Goal: Task Accomplishment & Management: Manage account settings

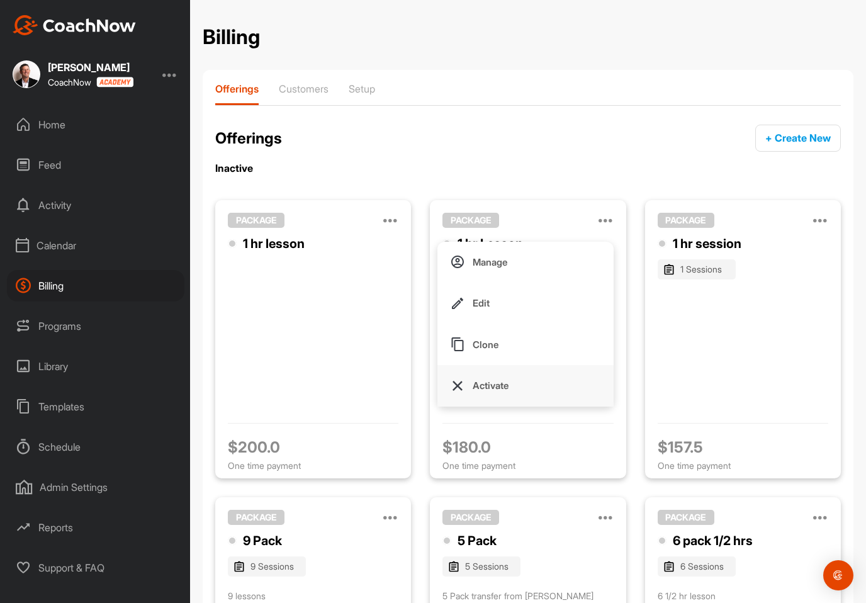
click at [486, 385] on p "Activate" at bounding box center [490, 385] width 36 height 13
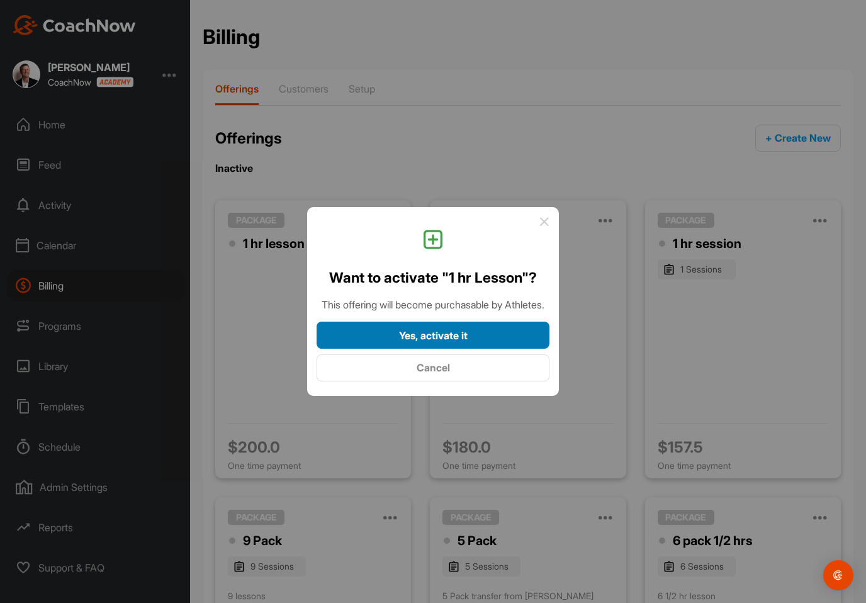
click at [482, 343] on div "Yes, activate it" at bounding box center [432, 335] width 213 height 15
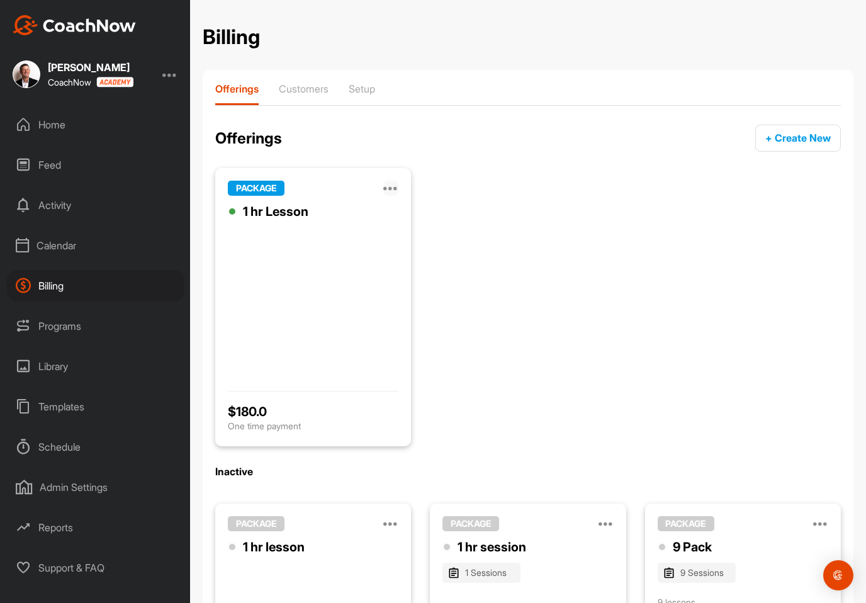
click at [396, 181] on icon at bounding box center [390, 188] width 15 height 15
click at [298, 233] on button "Manage" at bounding box center [310, 230] width 176 height 42
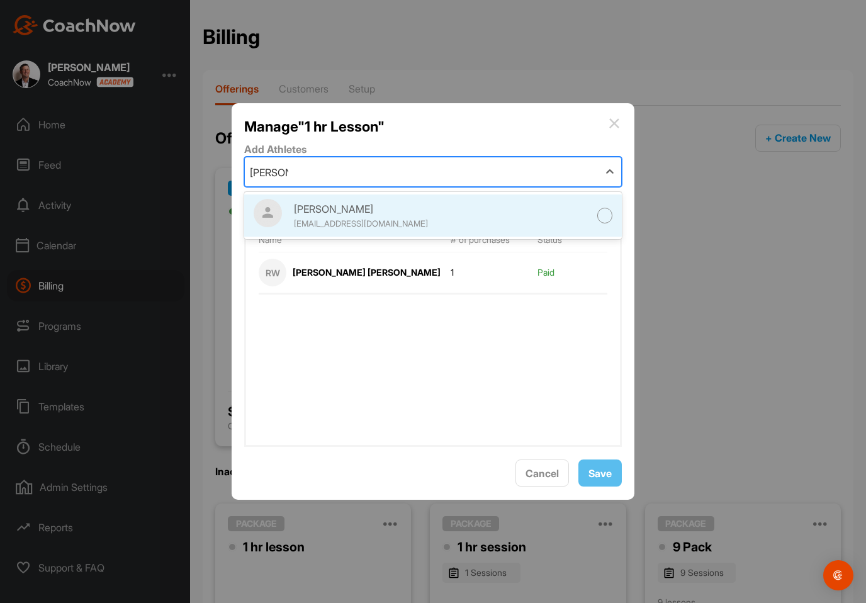
click at [571, 223] on div "[PERSON_NAME] [EMAIL_ADDRESS][DOMAIN_NAME]" at bounding box center [442, 215] width 296 height 28
type input "[PERSON_NAME] sc"
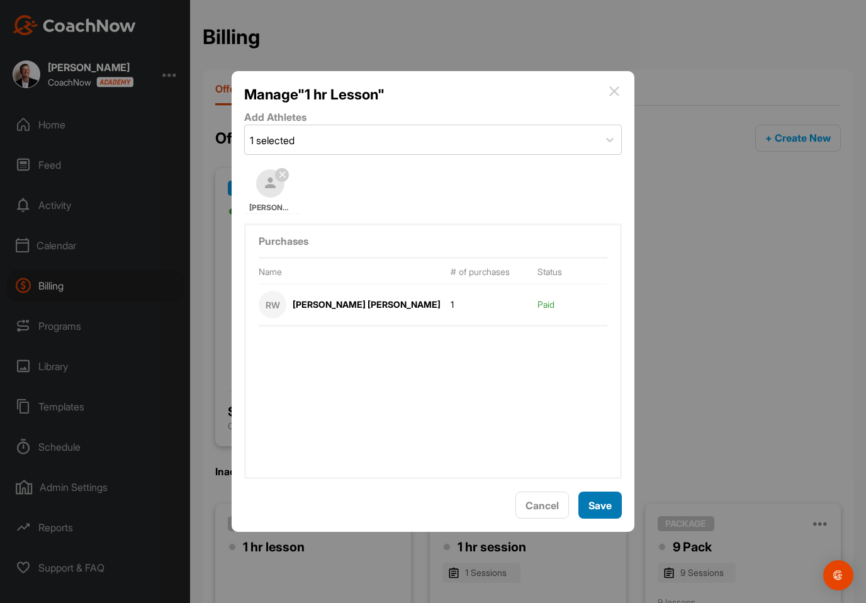
click at [604, 511] on span "Save" at bounding box center [599, 505] width 23 height 13
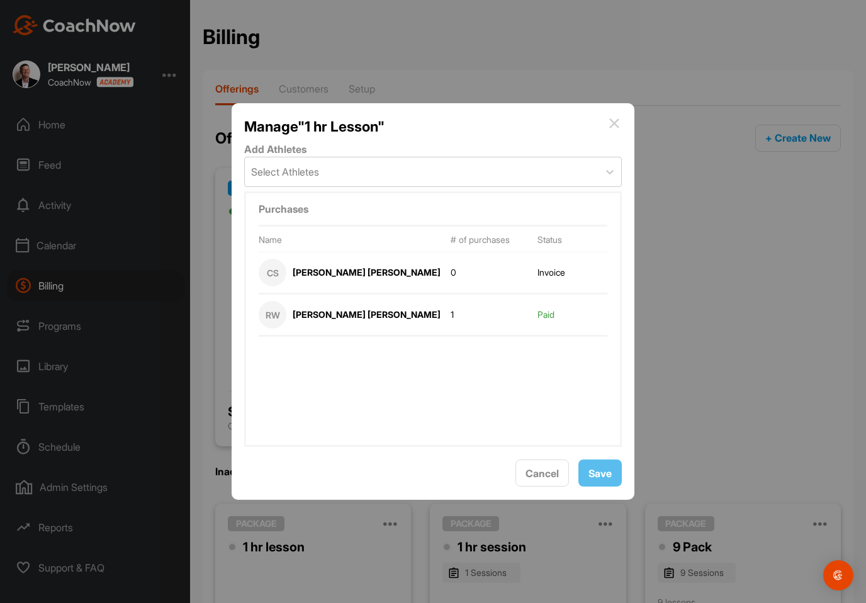
click at [611, 131] on img at bounding box center [613, 123] width 15 height 15
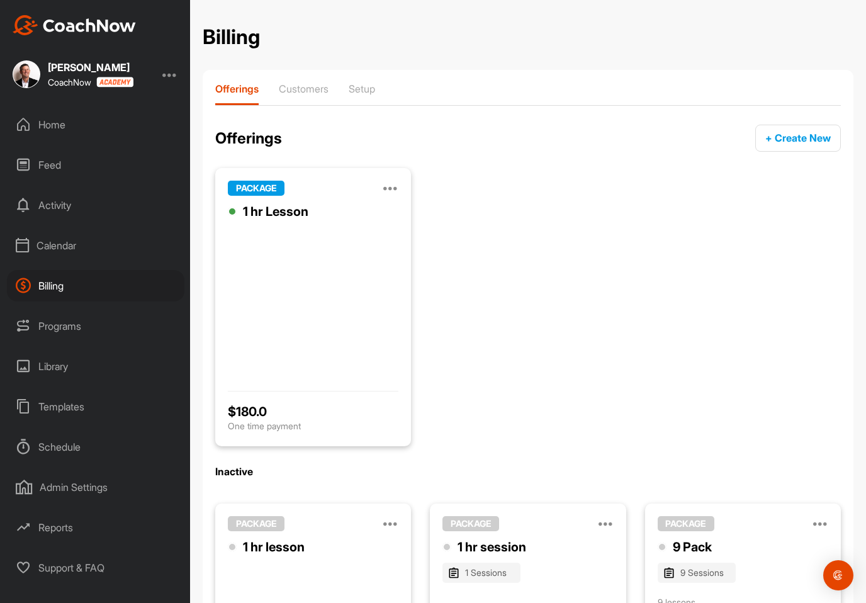
click at [42, 118] on div "Home" at bounding box center [95, 124] width 177 height 31
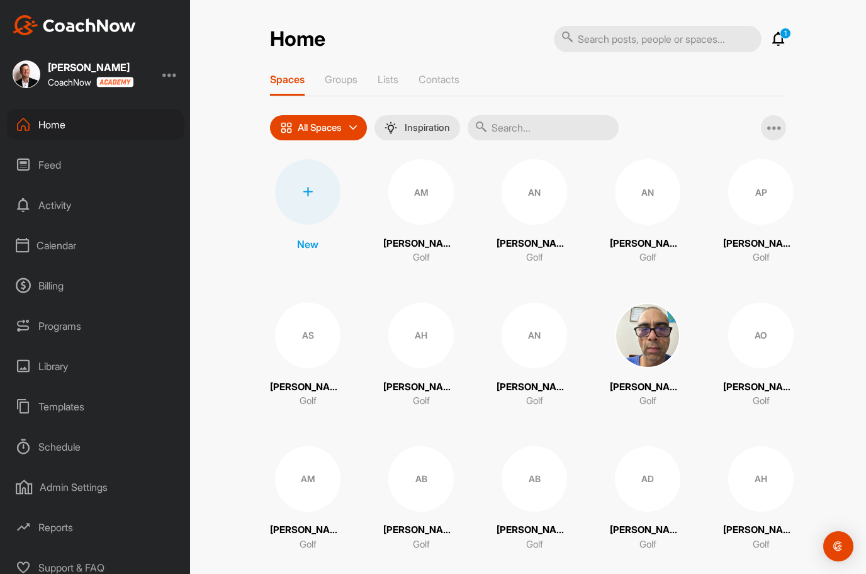
click at [567, 125] on input "text" at bounding box center [542, 127] width 151 height 25
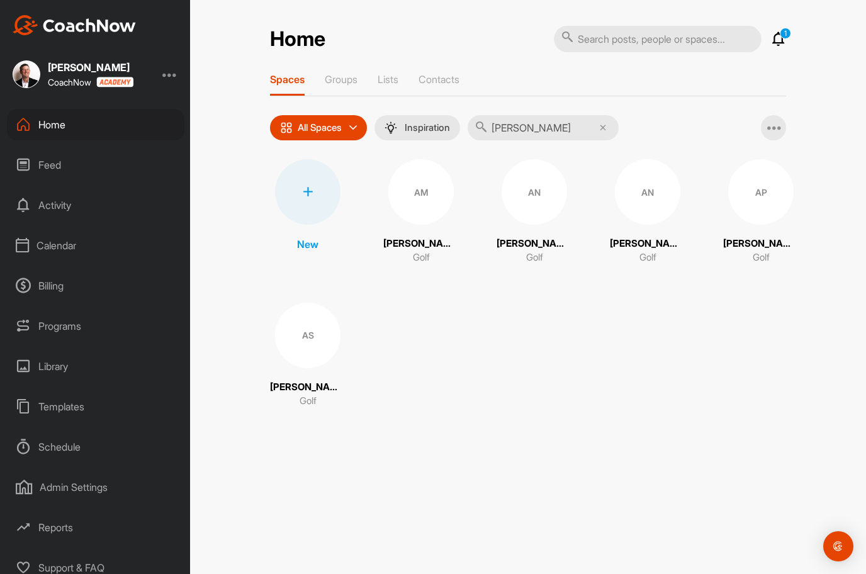
type input "[PERSON_NAME] new"
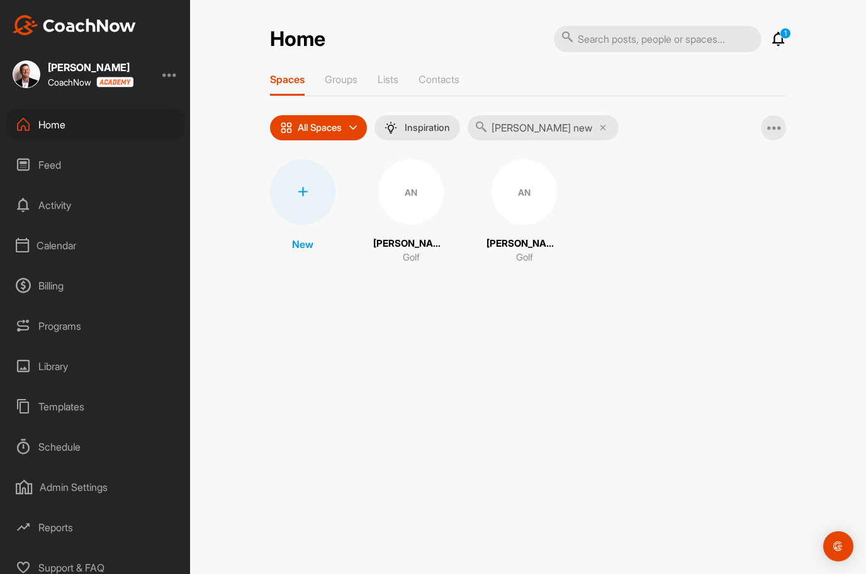
click at [423, 201] on div "AN" at bounding box center [410, 191] width 65 height 65
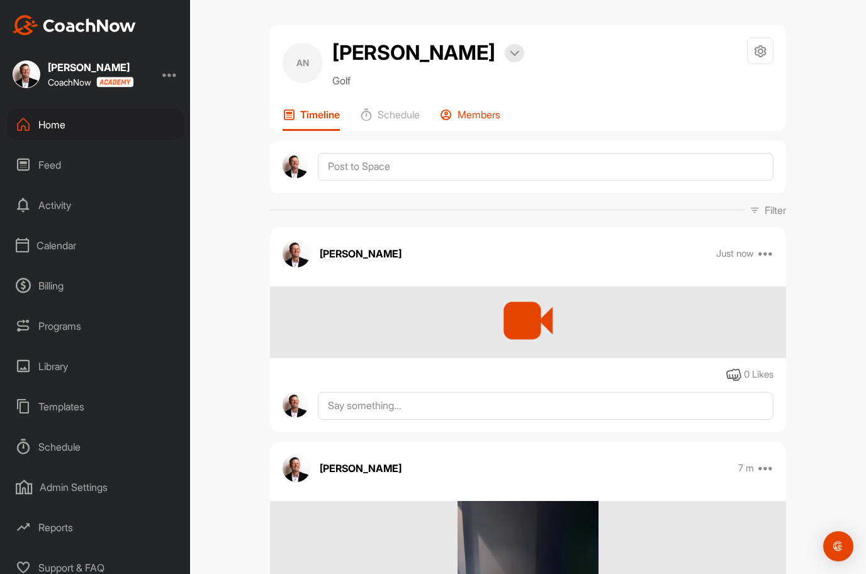
click at [484, 112] on p "Members" at bounding box center [478, 114] width 43 height 13
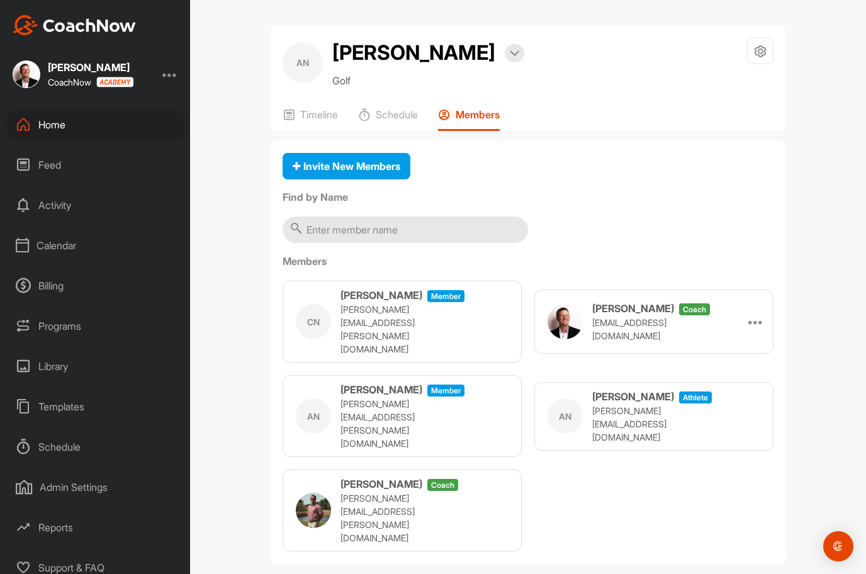
click at [76, 123] on div "Home" at bounding box center [95, 124] width 177 height 31
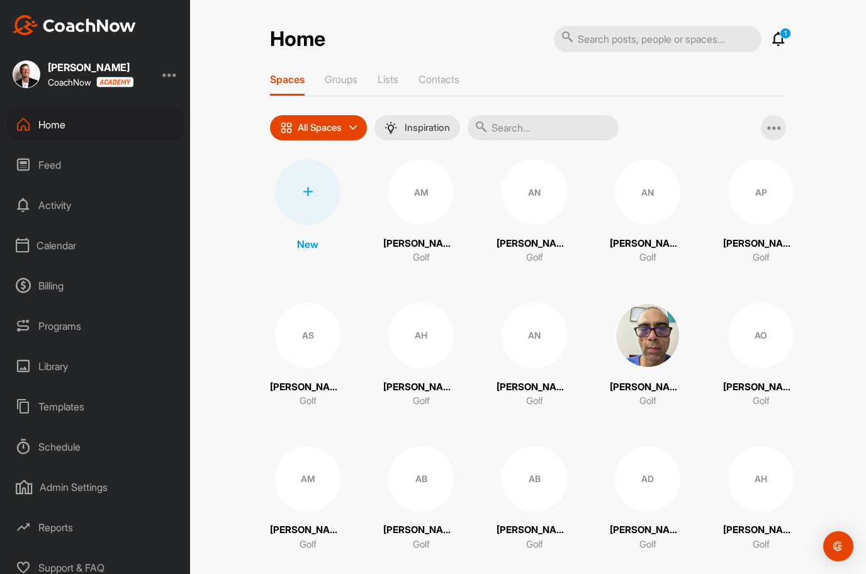
click at [537, 130] on input "text" at bounding box center [542, 127] width 151 height 25
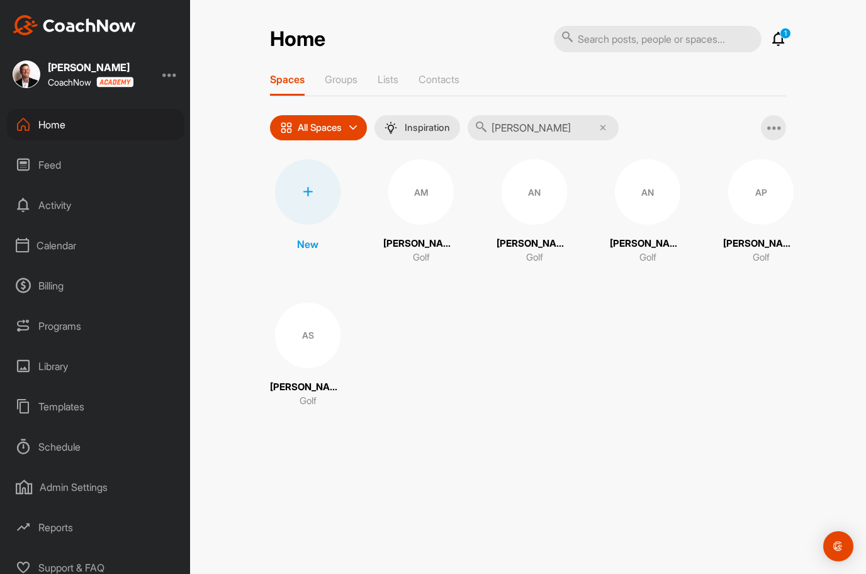
type input "[PERSON_NAME] new"
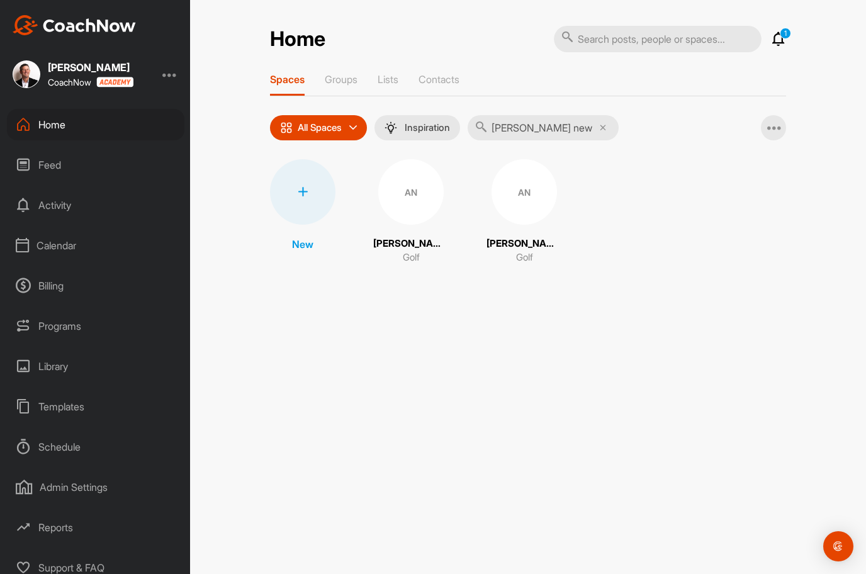
click at [530, 206] on div "AN" at bounding box center [523, 191] width 65 height 65
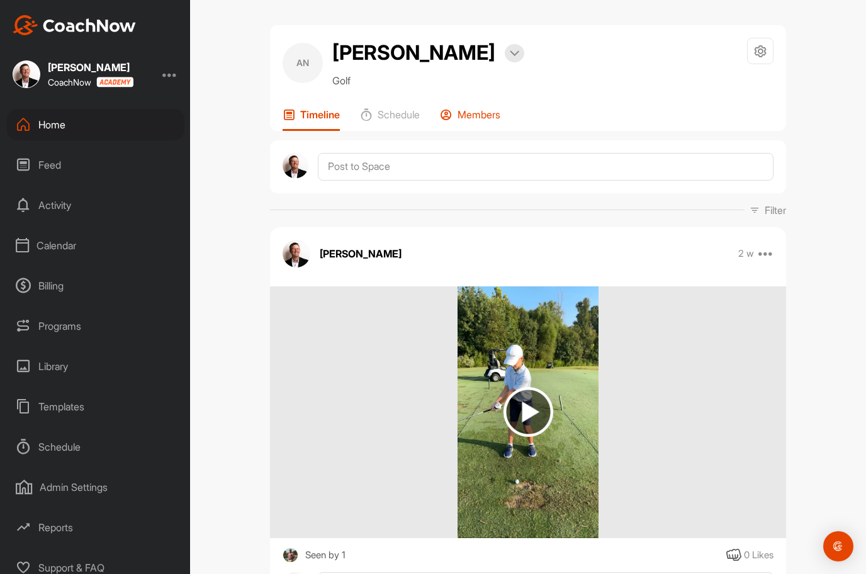
click at [485, 115] on p "Members" at bounding box center [478, 114] width 43 height 13
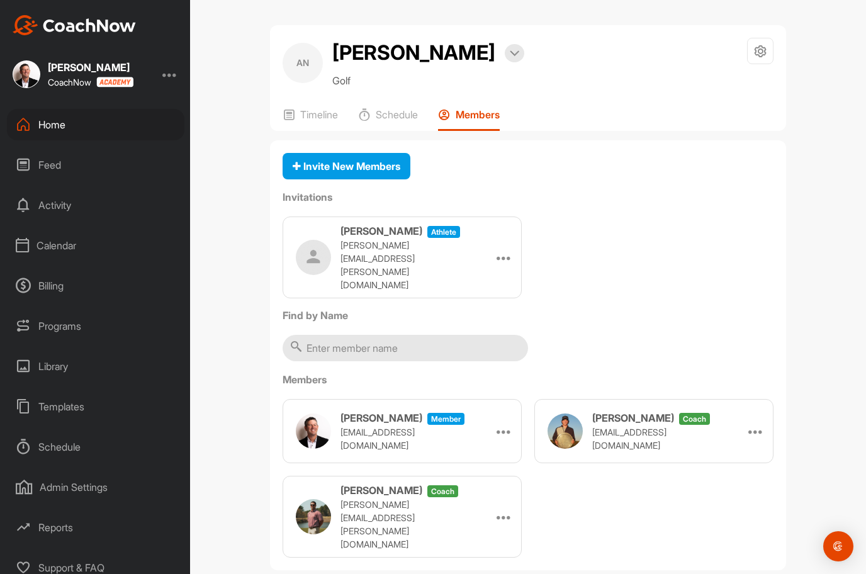
click at [74, 128] on div "Home" at bounding box center [95, 124] width 177 height 31
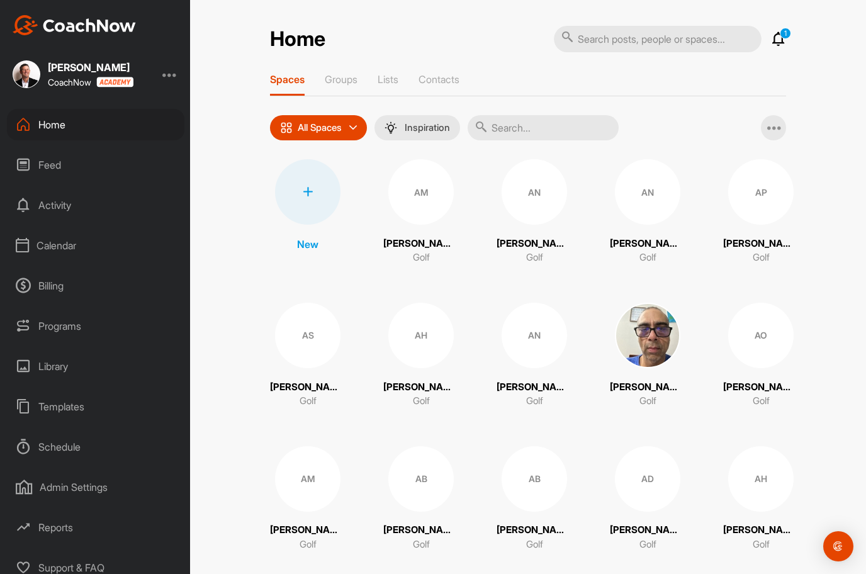
click at [554, 118] on input "text" at bounding box center [542, 127] width 151 height 25
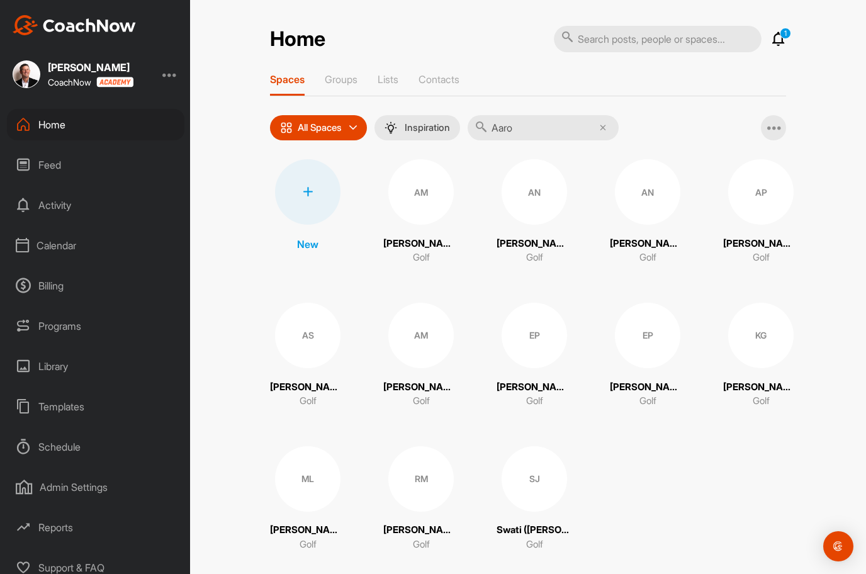
type input "[PERSON_NAME]"
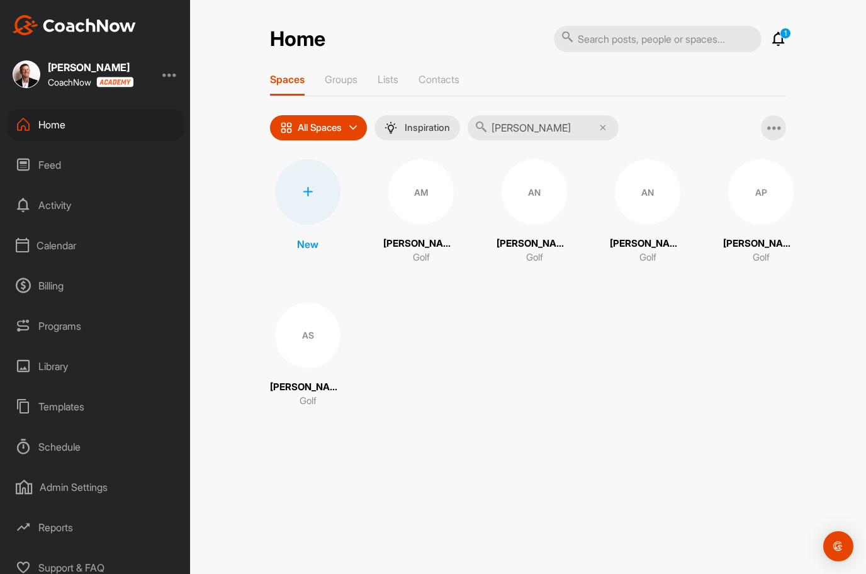
click at [533, 196] on div "AN" at bounding box center [533, 191] width 65 height 65
